Goal: Navigation & Orientation: Go to known website

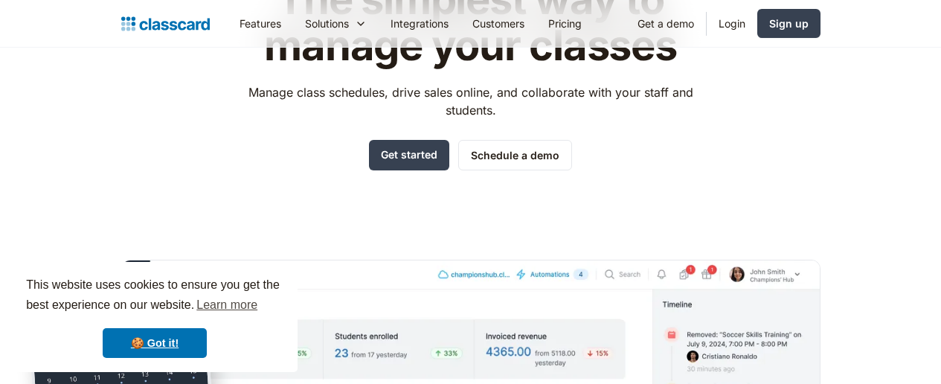
scroll to position [125, 0]
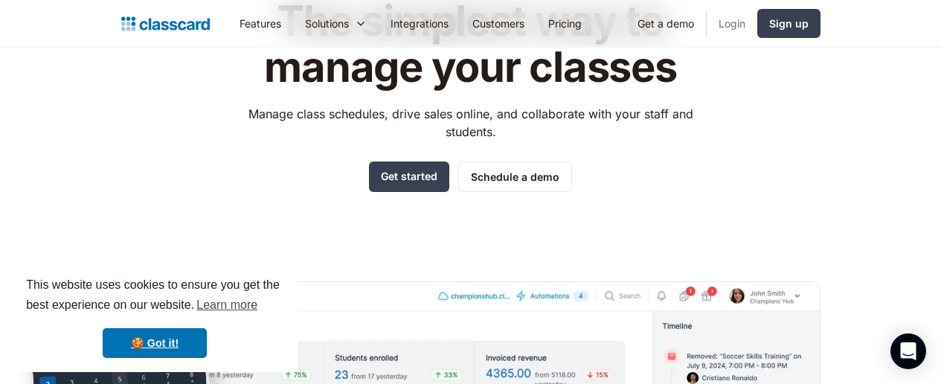
click at [757, 22] on link "Login" at bounding box center [731, 23] width 51 height 33
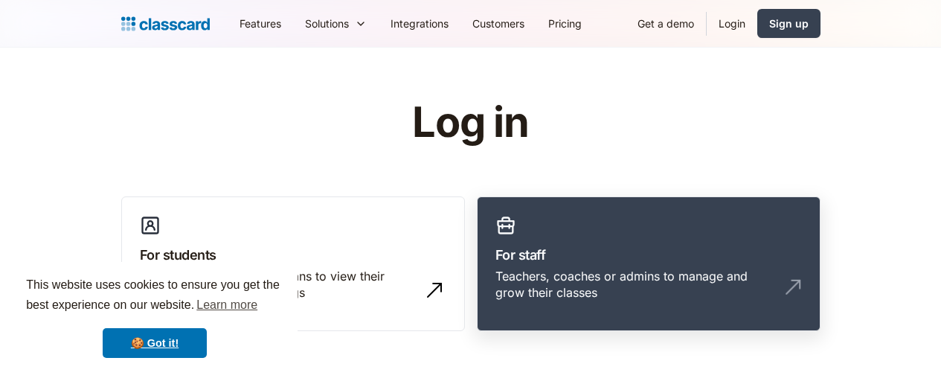
click at [610, 219] on link "For staff Teachers, coaches or admins to manage and grow their classes" at bounding box center [649, 263] width 344 height 135
